Goal: Task Accomplishment & Management: Use online tool/utility

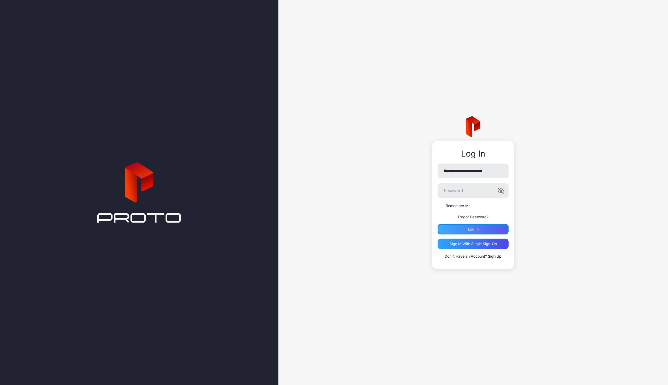
click at [473, 228] on div "Log in" at bounding box center [473, 229] width 11 height 4
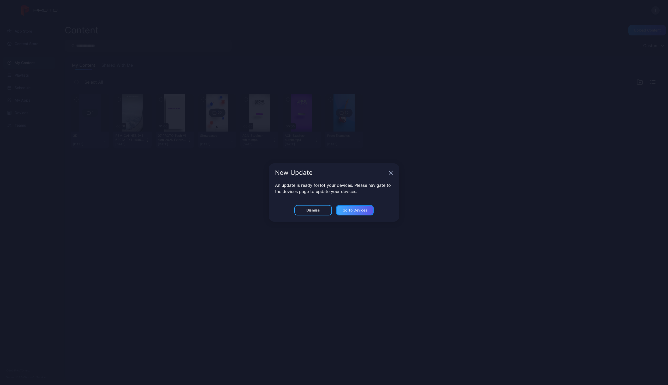
click at [351, 212] on div "Go to devices" at bounding box center [354, 210] width 25 height 4
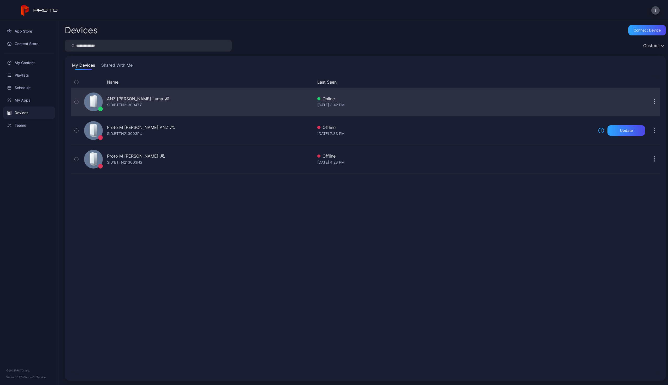
click at [249, 105] on div "ANZ [PERSON_NAME] [PERSON_NAME]: BTTN2130047Y" at bounding box center [197, 102] width 231 height 26
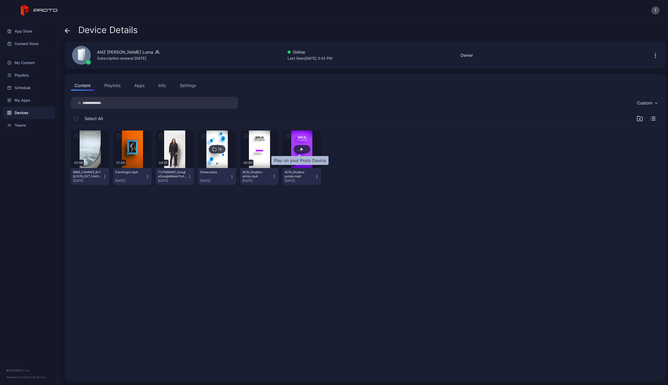
click at [300, 149] on div "button" at bounding box center [301, 149] width 3 height 3
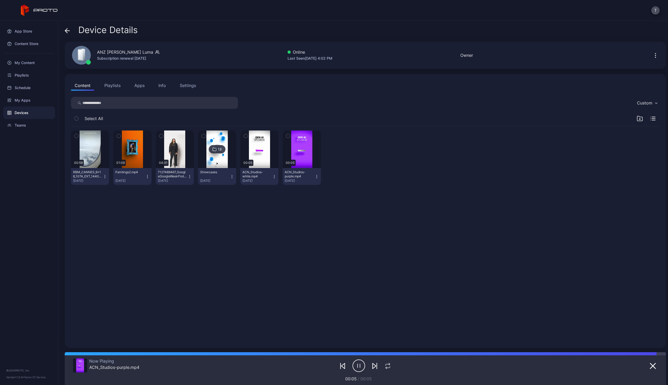
click at [28, 112] on div "Devices" at bounding box center [29, 113] width 52 height 13
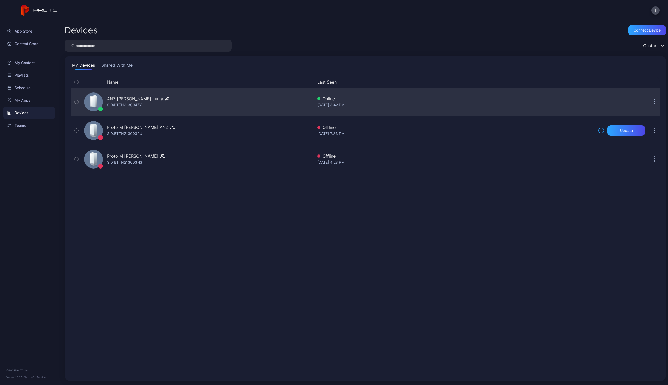
click at [649, 100] on button "button" at bounding box center [654, 102] width 10 height 10
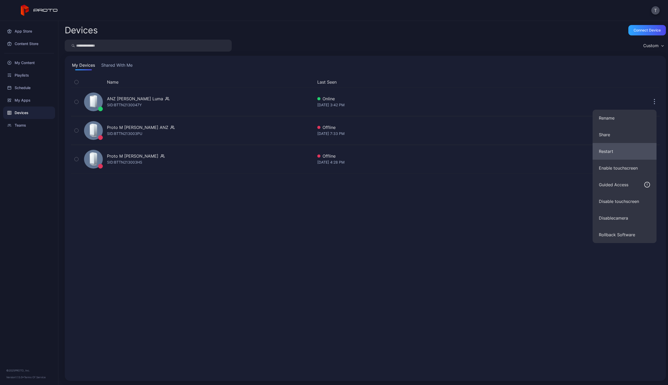
click at [611, 152] on button "Restart" at bounding box center [624, 151] width 64 height 17
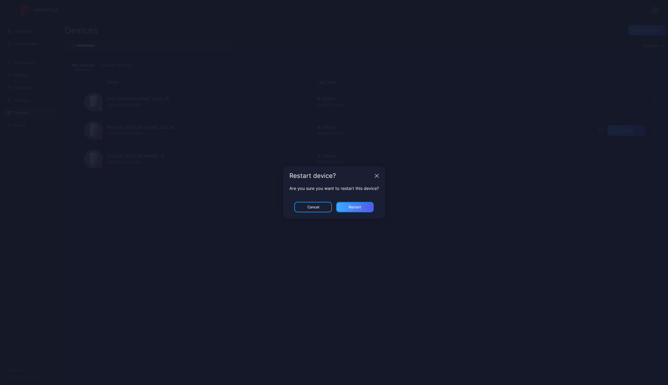
click at [361, 208] on div "Restart" at bounding box center [355, 207] width 38 height 10
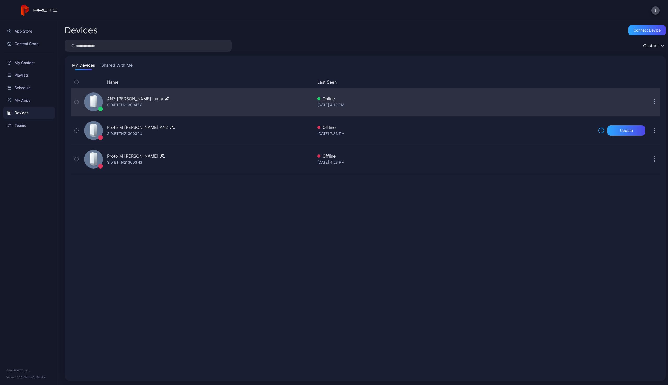
click at [222, 106] on div "ANZ [PERSON_NAME] [PERSON_NAME]: BTTN2130047Y" at bounding box center [197, 102] width 231 height 26
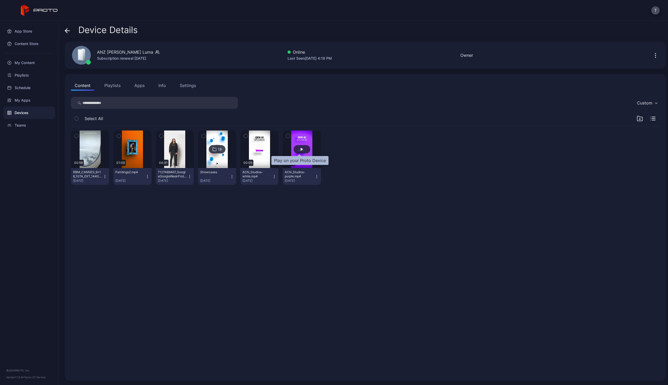
click at [301, 149] on div "button" at bounding box center [301, 149] width 17 height 8
